Goal: Transaction & Acquisition: Purchase product/service

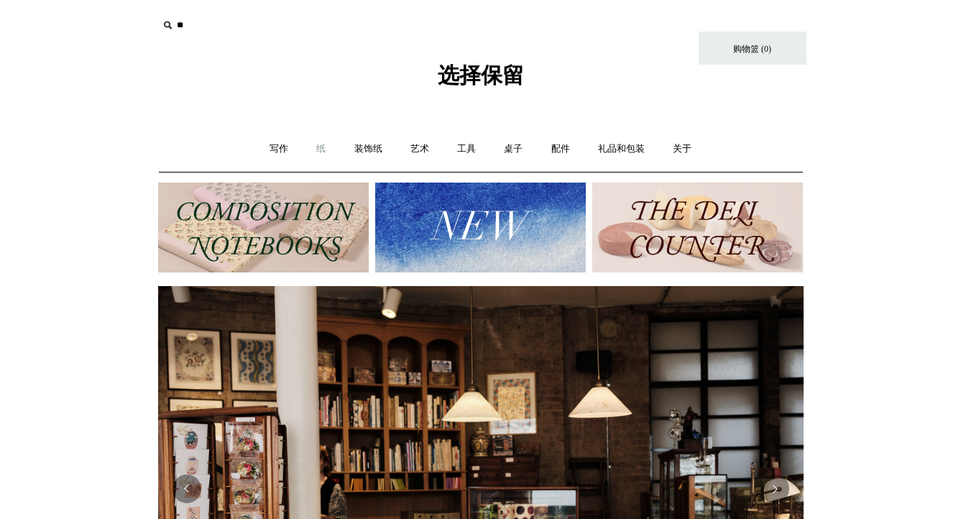
click at [316, 149] on font "纸" at bounding box center [320, 148] width 9 height 11
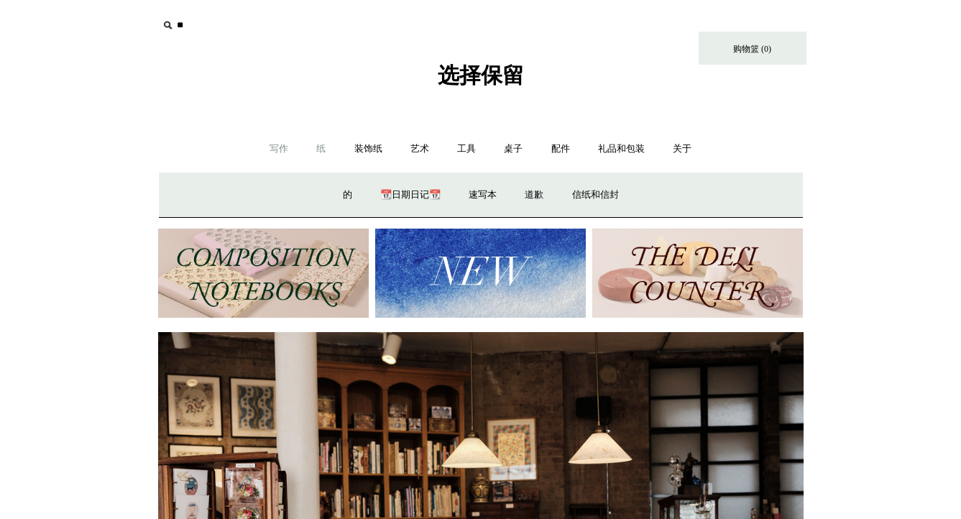
click at [285, 149] on font "写作" at bounding box center [278, 148] width 19 height 11
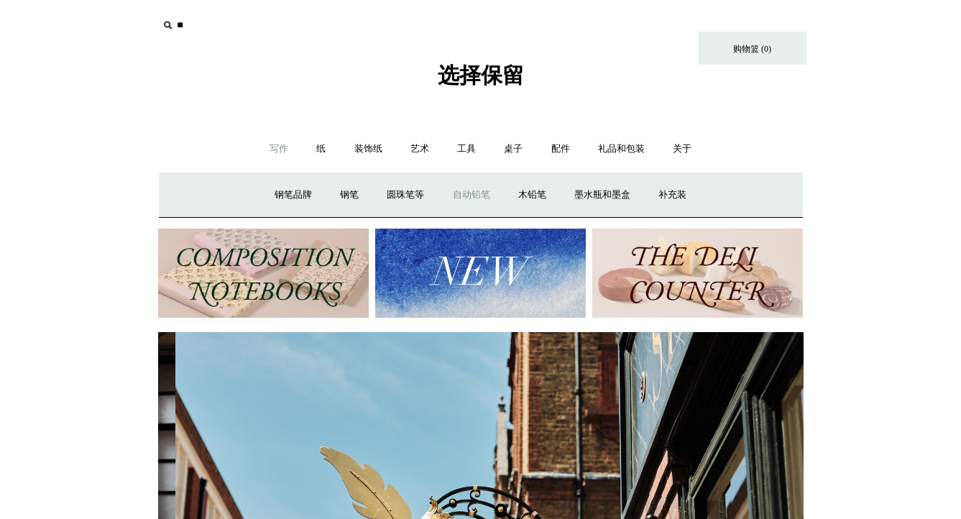
scroll to position [0, 645]
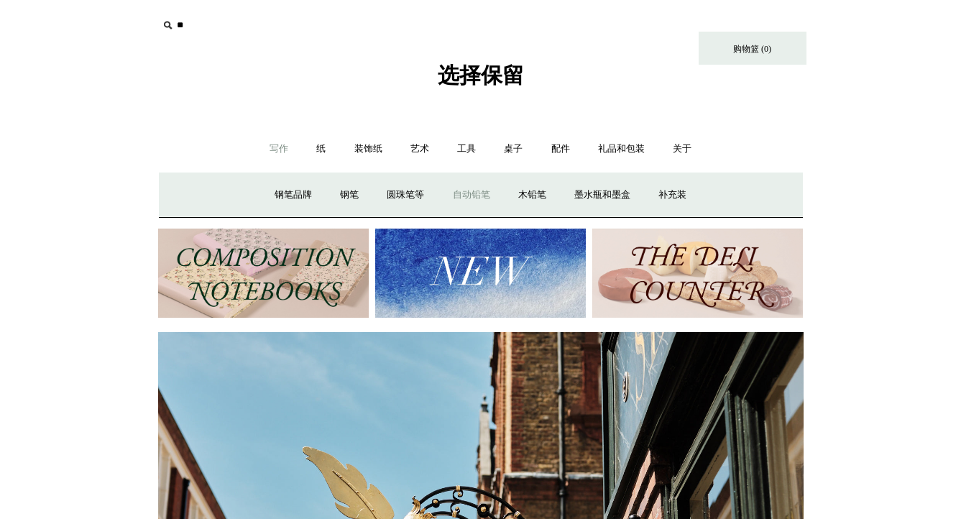
click at [483, 192] on font "自动铅笔" at bounding box center [471, 194] width 37 height 11
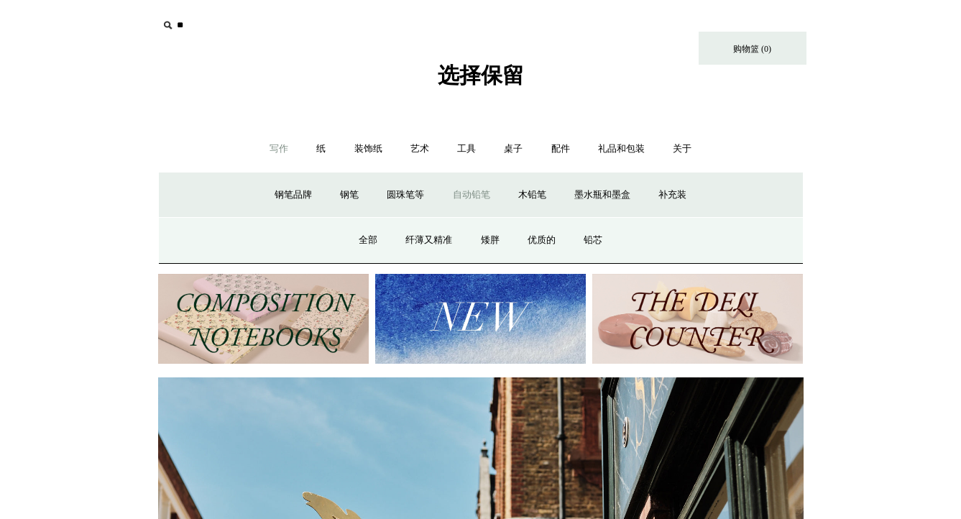
click at [476, 184] on link "自动铅笔 -" at bounding box center [471, 195] width 63 height 38
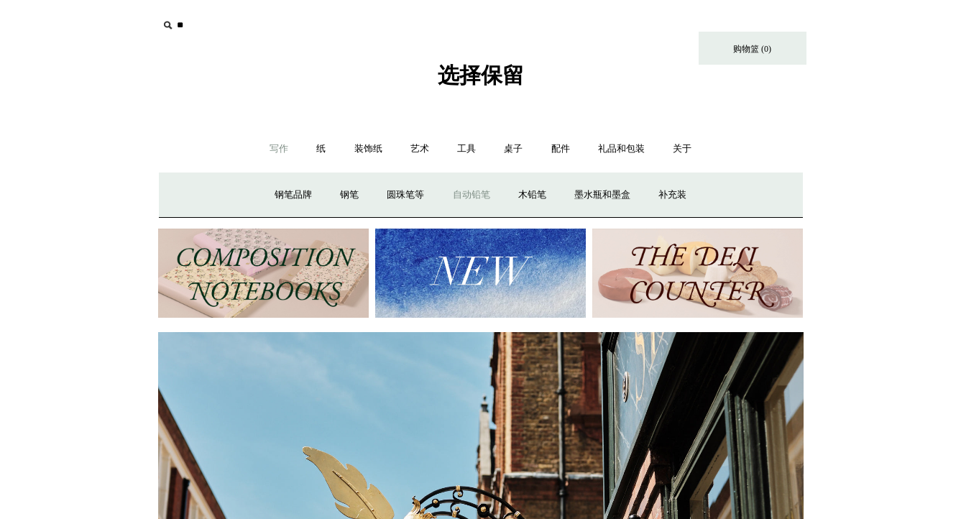
click at [481, 194] on font "自动铅笔" at bounding box center [471, 194] width 37 height 11
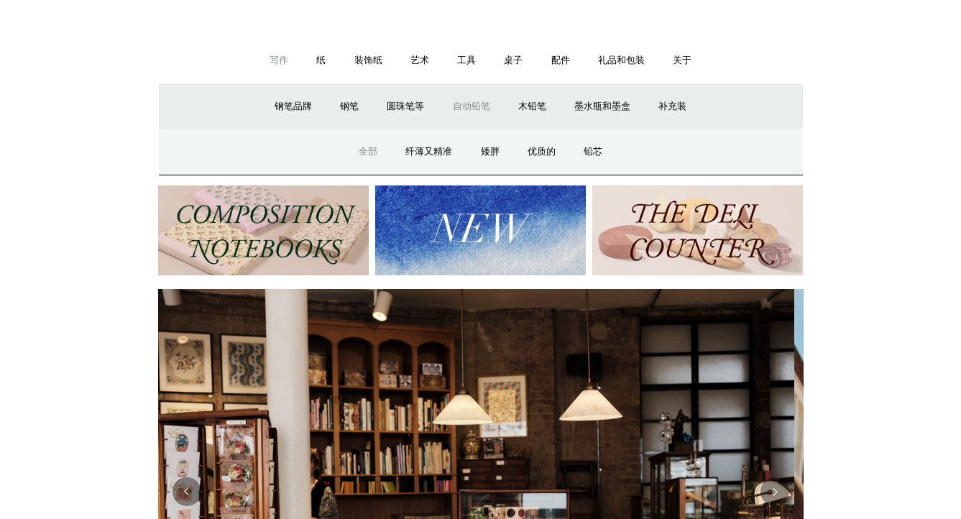
scroll to position [0, 0]
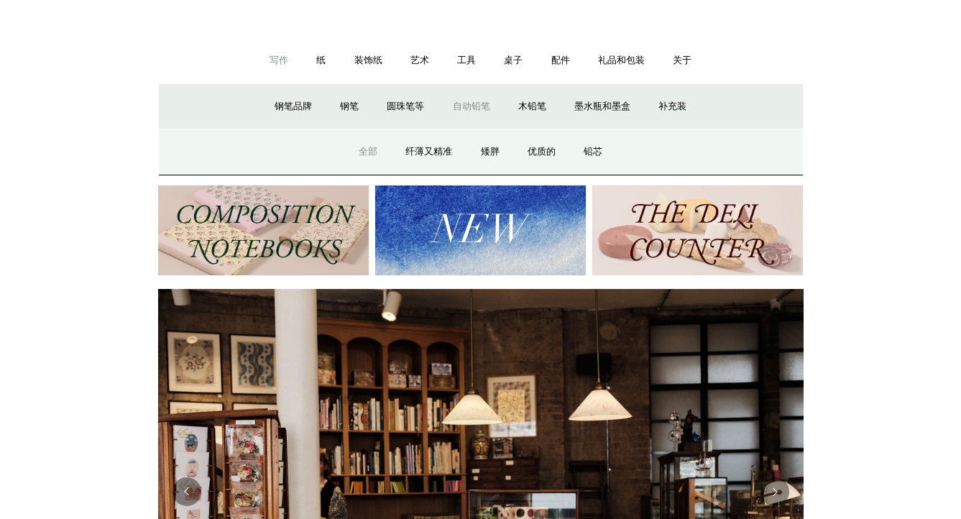
click at [366, 147] on font "全部" at bounding box center [368, 151] width 19 height 11
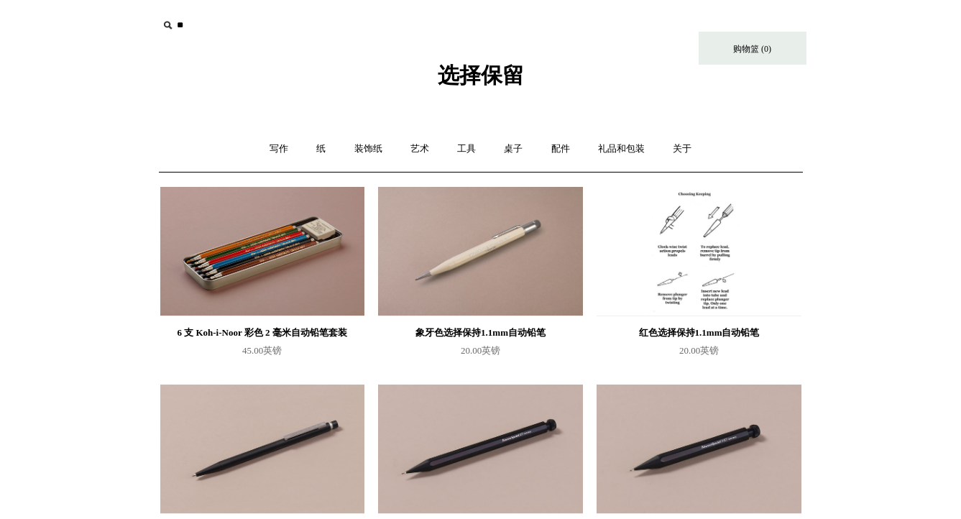
click at [713, 269] on img at bounding box center [698, 251] width 204 height 129
